Goal: Transaction & Acquisition: Book appointment/travel/reservation

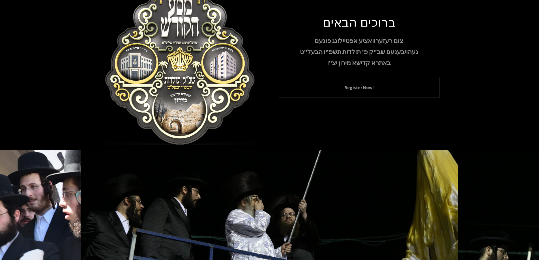
scroll to position [56, 0]
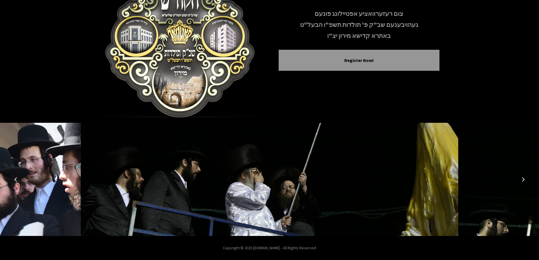
click at [526, 179] on button "Next image" at bounding box center [523, 180] width 14 height 14
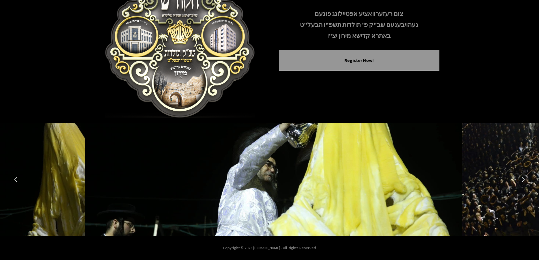
click at [526, 179] on button "Next image" at bounding box center [523, 180] width 14 height 14
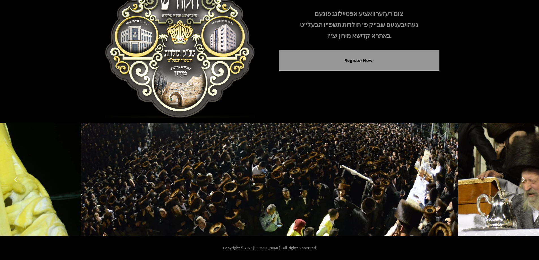
click at [526, 179] on button "Next image" at bounding box center [523, 180] width 14 height 14
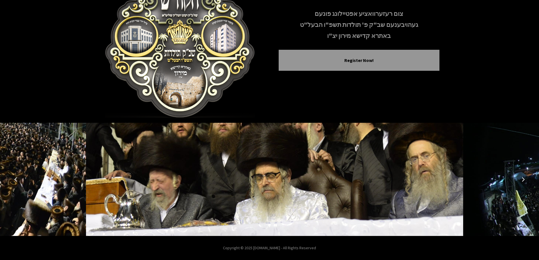
click at [526, 179] on button "Next image" at bounding box center [523, 180] width 14 height 14
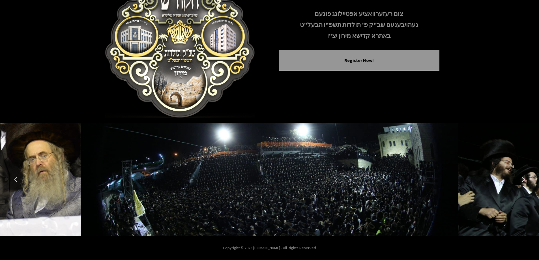
click at [526, 179] on button "Next image" at bounding box center [523, 180] width 14 height 14
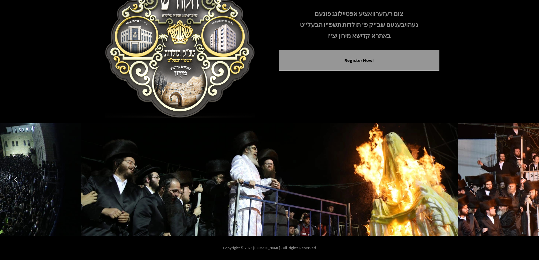
click at [526, 179] on button "Next image" at bounding box center [523, 180] width 14 height 14
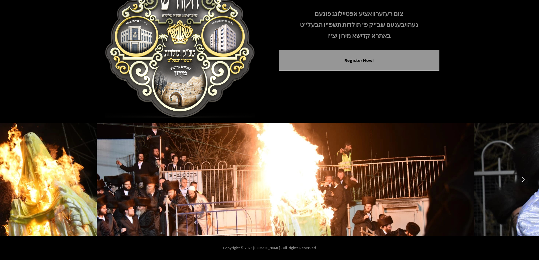
click at [526, 179] on button "Next image" at bounding box center [523, 180] width 14 height 14
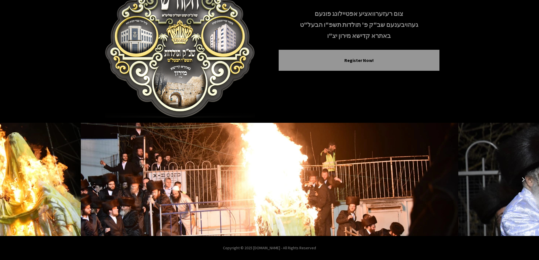
click at [526, 179] on button "Next image" at bounding box center [523, 180] width 14 height 14
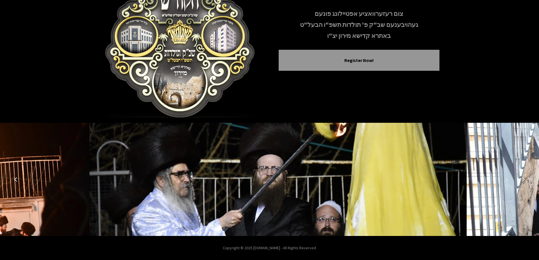
click at [526, 179] on button "Next image" at bounding box center [523, 180] width 14 height 14
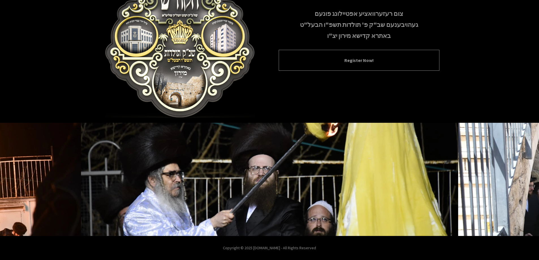
click at [368, 66] on div "Register Now!" at bounding box center [359, 60] width 161 height 21
click at [366, 58] on button "Register Now!" at bounding box center [359, 60] width 147 height 7
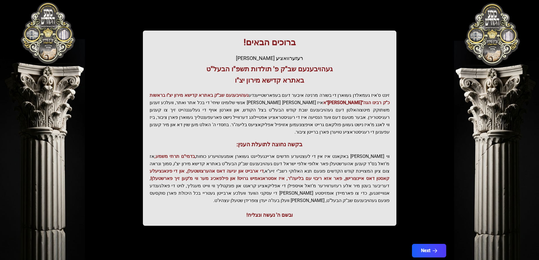
scroll to position [68, 0]
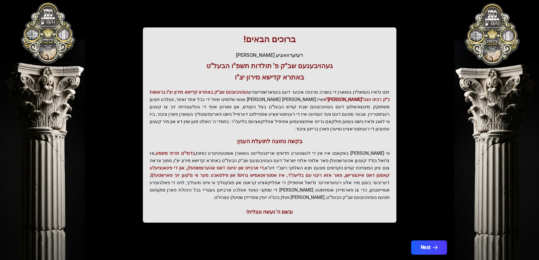
click at [430, 240] on button "Next" at bounding box center [429, 247] width 36 height 14
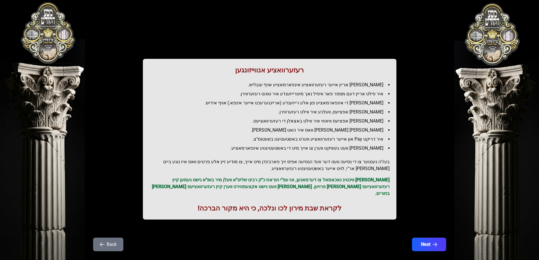
scroll to position [14, 0]
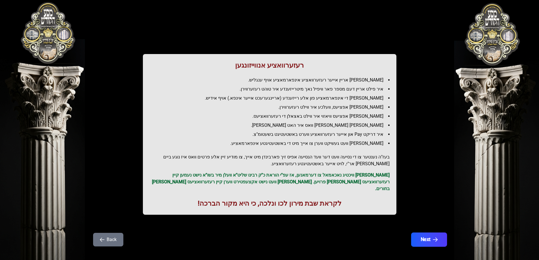
drag, startPoint x: 425, startPoint y: 235, endPoint x: 427, endPoint y: 236, distance: 3.1
click at [427, 236] on button "Next" at bounding box center [429, 240] width 36 height 14
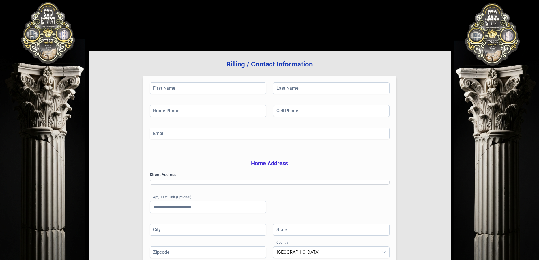
scroll to position [0, 0]
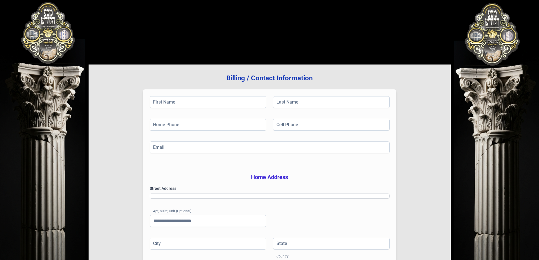
click at [426, 234] on div "Billing / Contact Information First Name Last Name Home Phone Cell Phone Email …" at bounding box center [270, 182] width 362 height 234
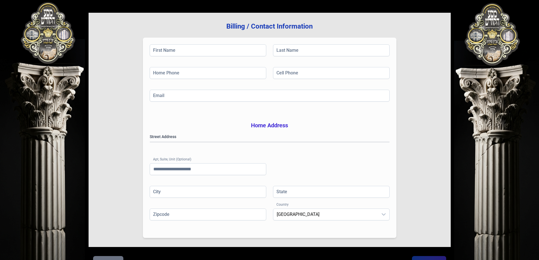
scroll to position [90, 0]
